Goal: Task Accomplishment & Management: Complete application form

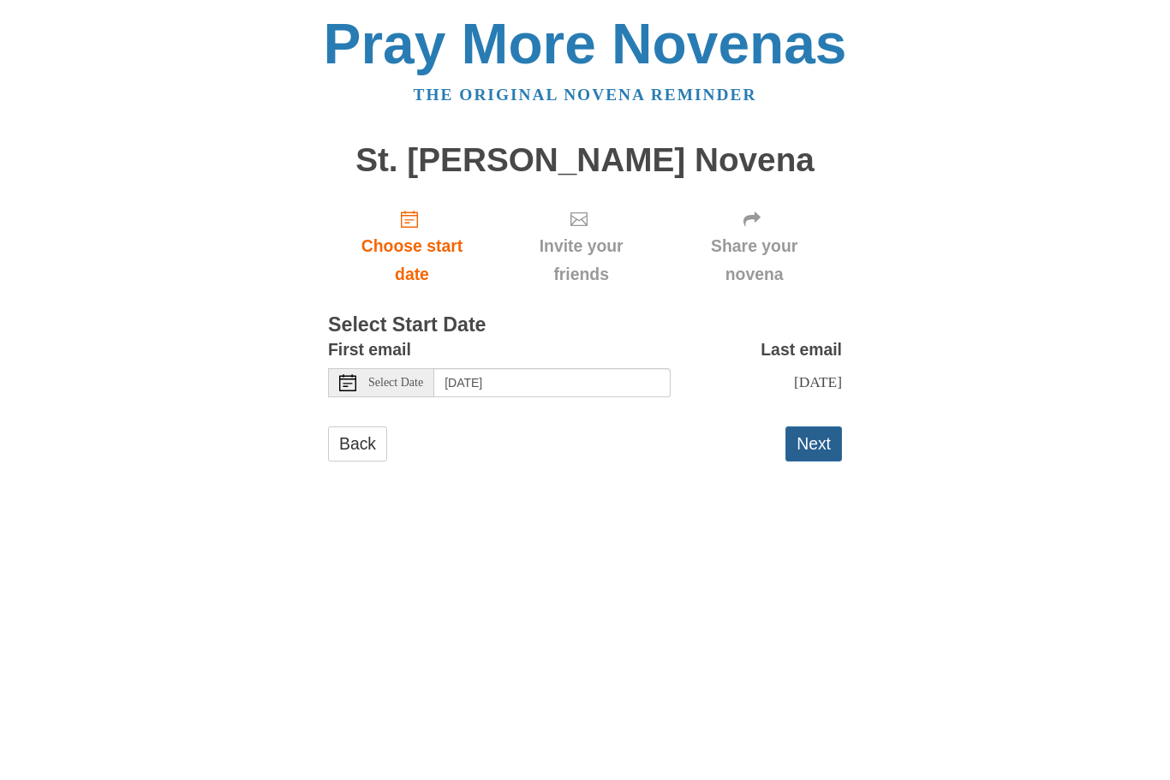
click at [814, 433] on button "Next" at bounding box center [813, 444] width 57 height 35
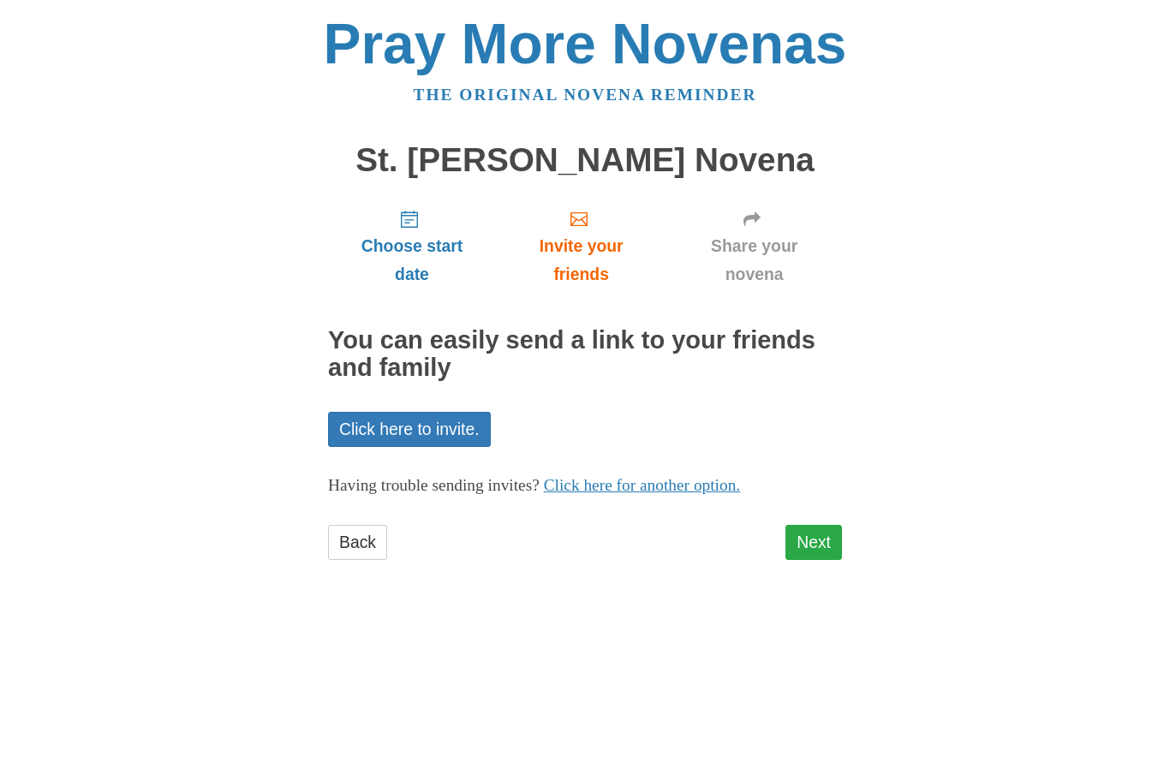
click at [824, 534] on link "Next" at bounding box center [813, 542] width 57 height 35
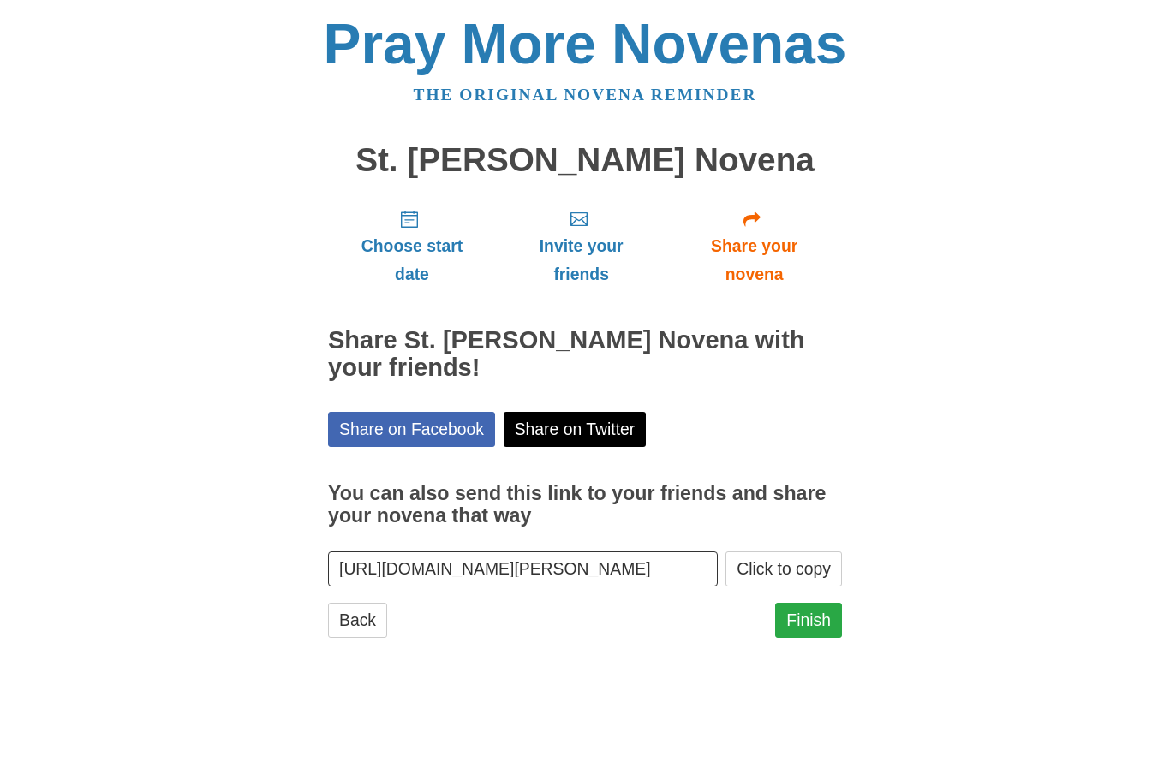
click at [818, 603] on link "Finish" at bounding box center [808, 620] width 67 height 35
